Goal: Navigation & Orientation: Find specific page/section

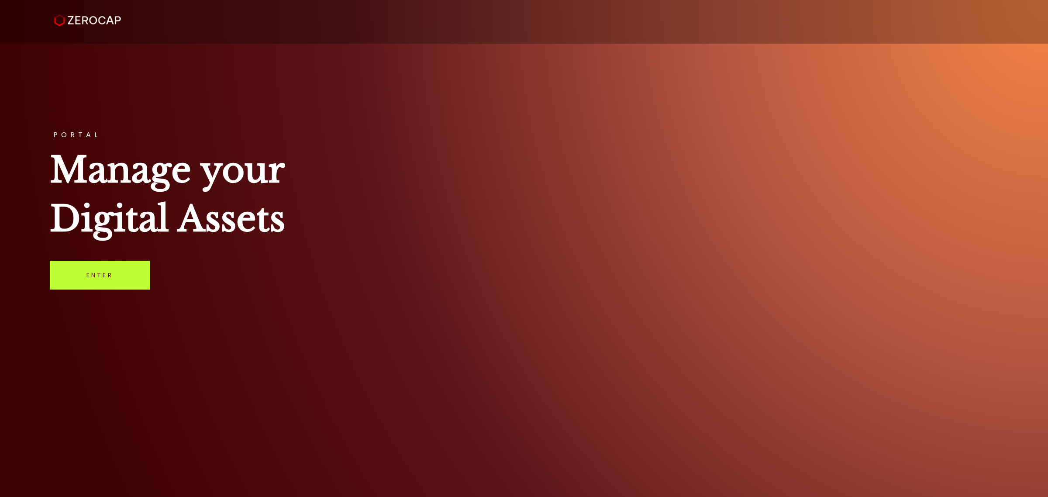
click at [81, 269] on link "Enter" at bounding box center [100, 275] width 100 height 29
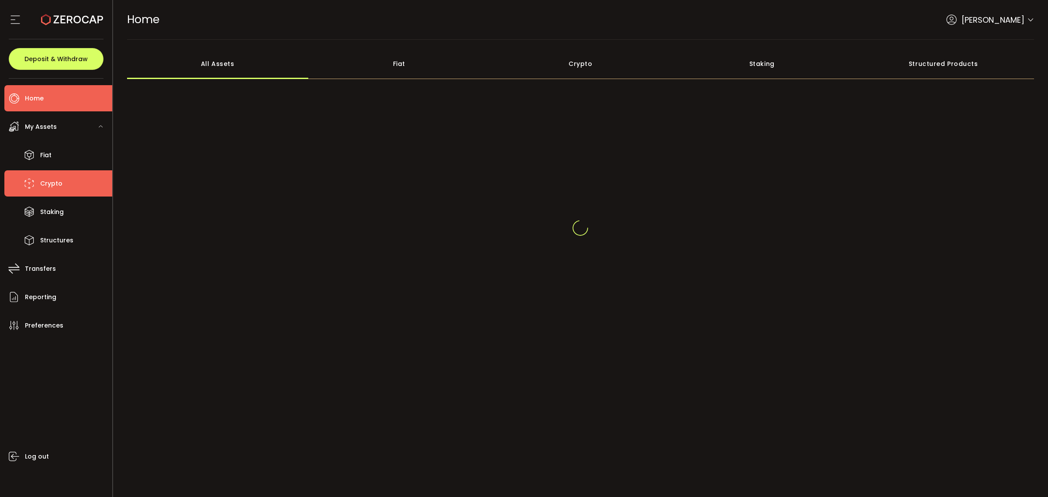
click at [51, 187] on span "Crypto" at bounding box center [51, 183] width 22 height 13
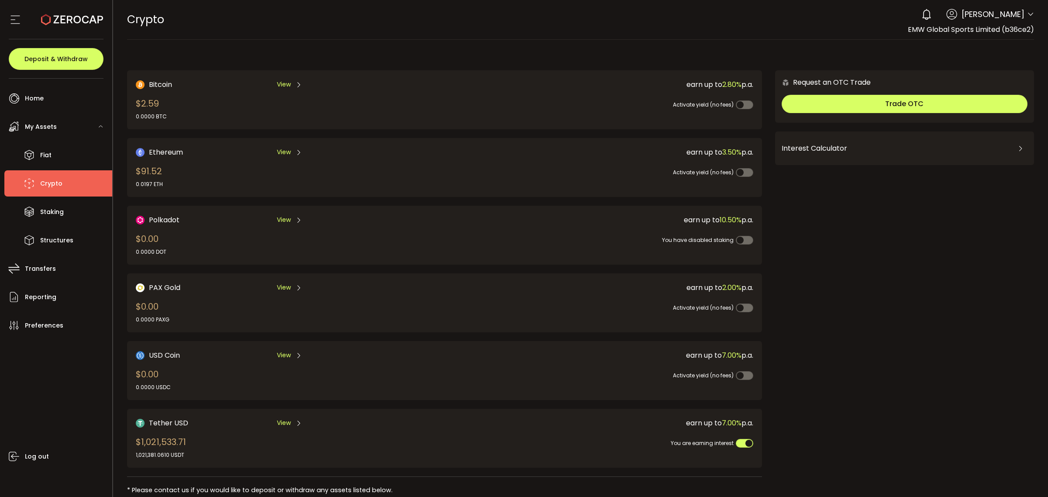
click at [49, 131] on span "My Assets" at bounding box center [41, 127] width 32 height 13
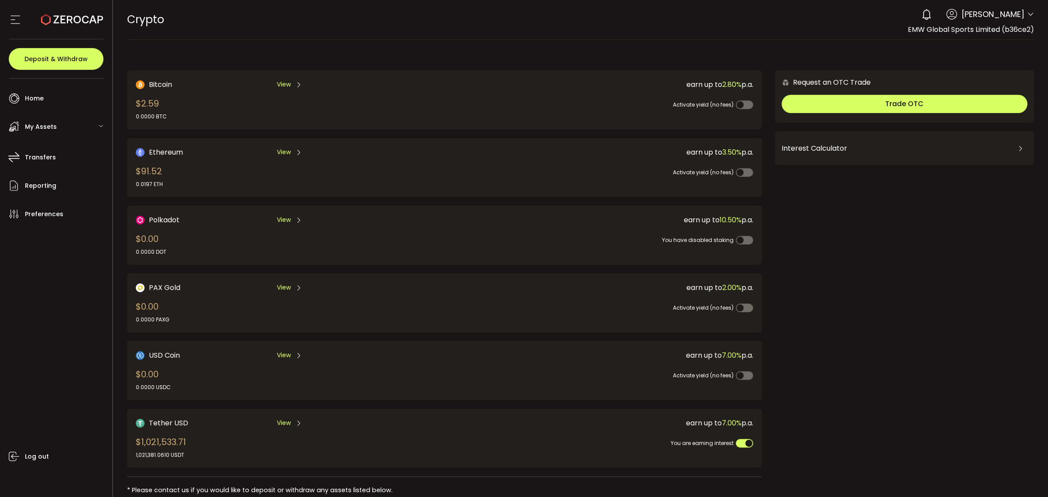
click at [49, 131] on span "My Assets" at bounding box center [41, 127] width 32 height 13
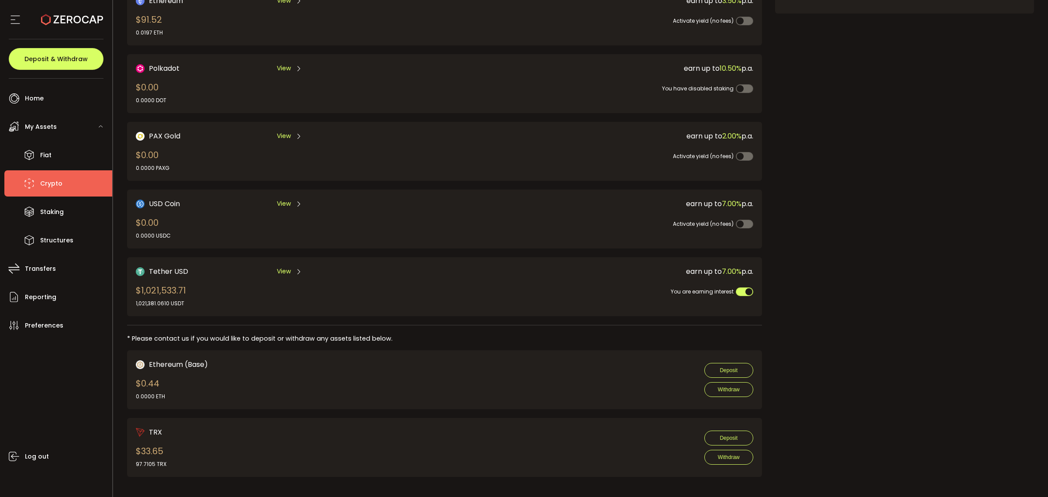
scroll to position [97, 0]
